Goal: Information Seeking & Learning: Learn about a topic

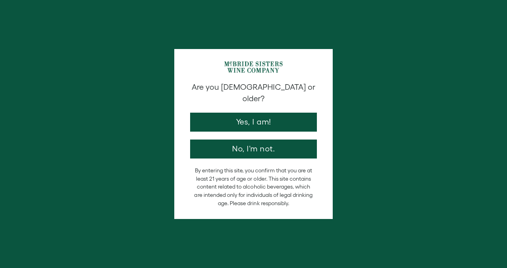
click at [61, 164] on div "Are you [DEMOGRAPHIC_DATA] or older? Yes, I am! No, I'm not. By entering this s…" at bounding box center [253, 134] width 507 height 268
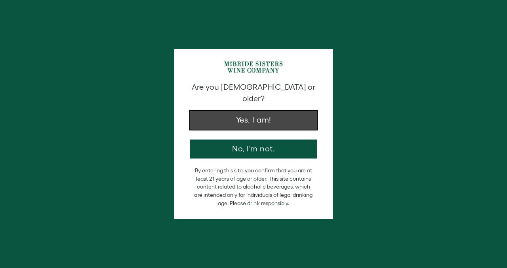
click at [273, 111] on button "Yes, I am!" at bounding box center [253, 120] width 127 height 19
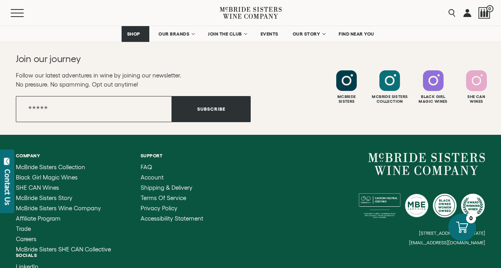
drag, startPoint x: 506, startPoint y: 8, endPoint x: 439, endPoint y: 262, distance: 262.3
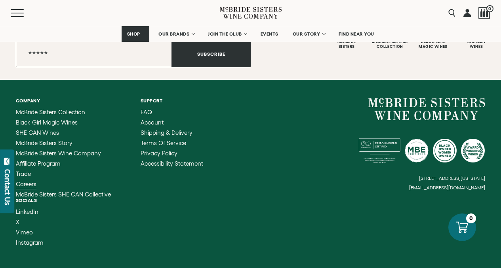
click at [30, 181] on span "Careers" at bounding box center [26, 184] width 21 height 7
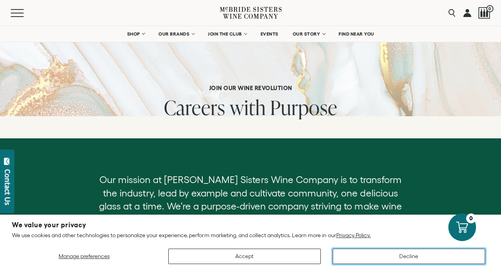
click at [422, 258] on button "Decline" at bounding box center [409, 256] width 152 height 15
